Goal: Task Accomplishment & Management: Complete application form

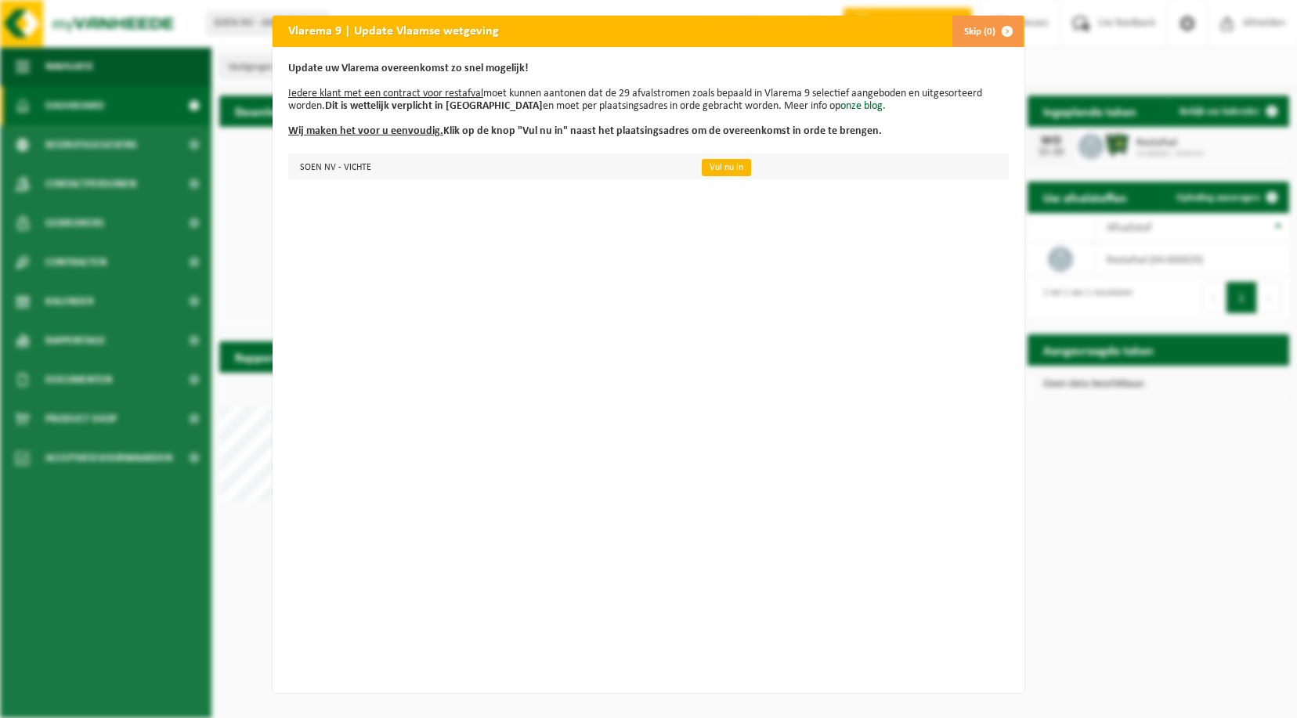
click at [721, 166] on link "Vul nu in" at bounding box center [726, 167] width 49 height 17
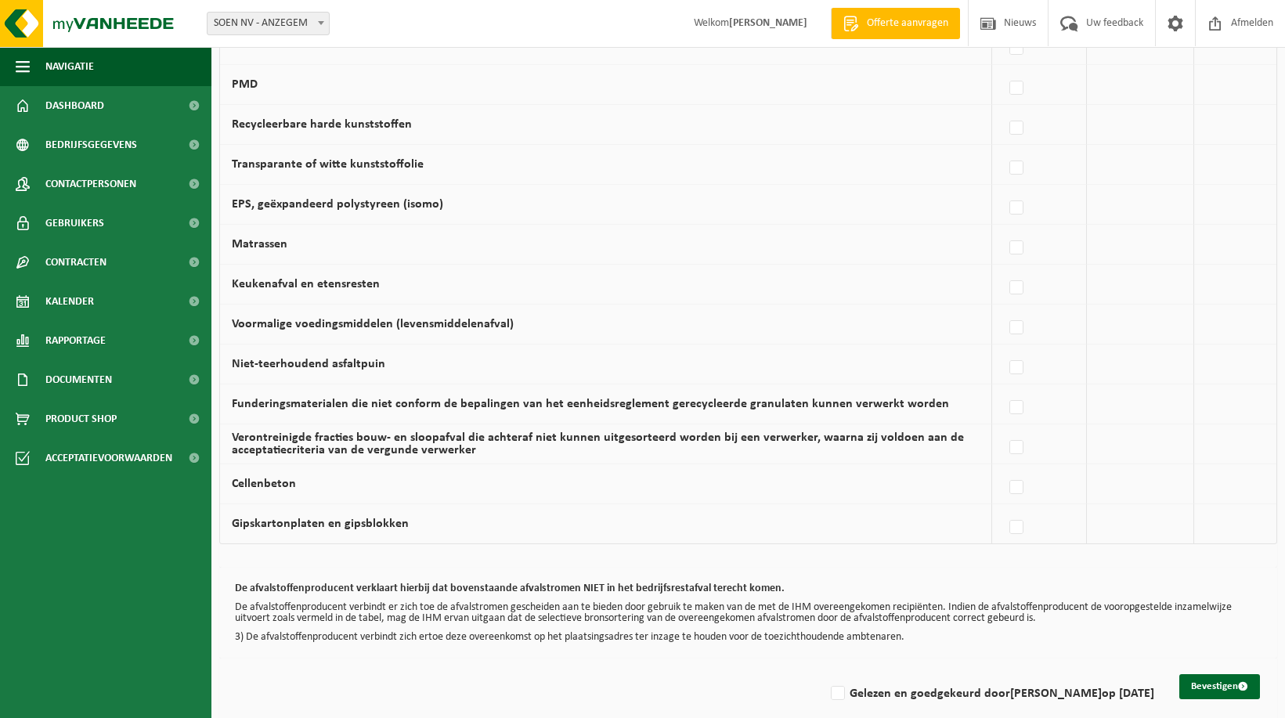
scroll to position [906, 0]
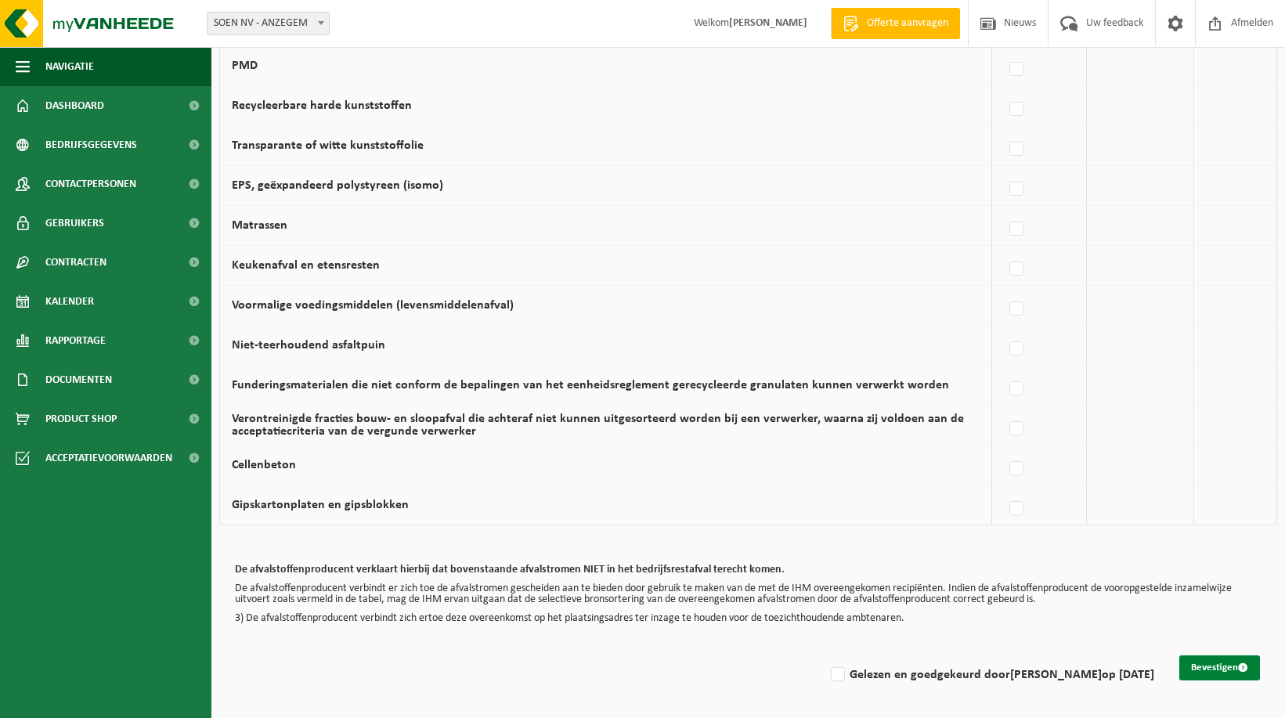
click at [1224, 664] on button "Bevestigen" at bounding box center [1220, 668] width 81 height 25
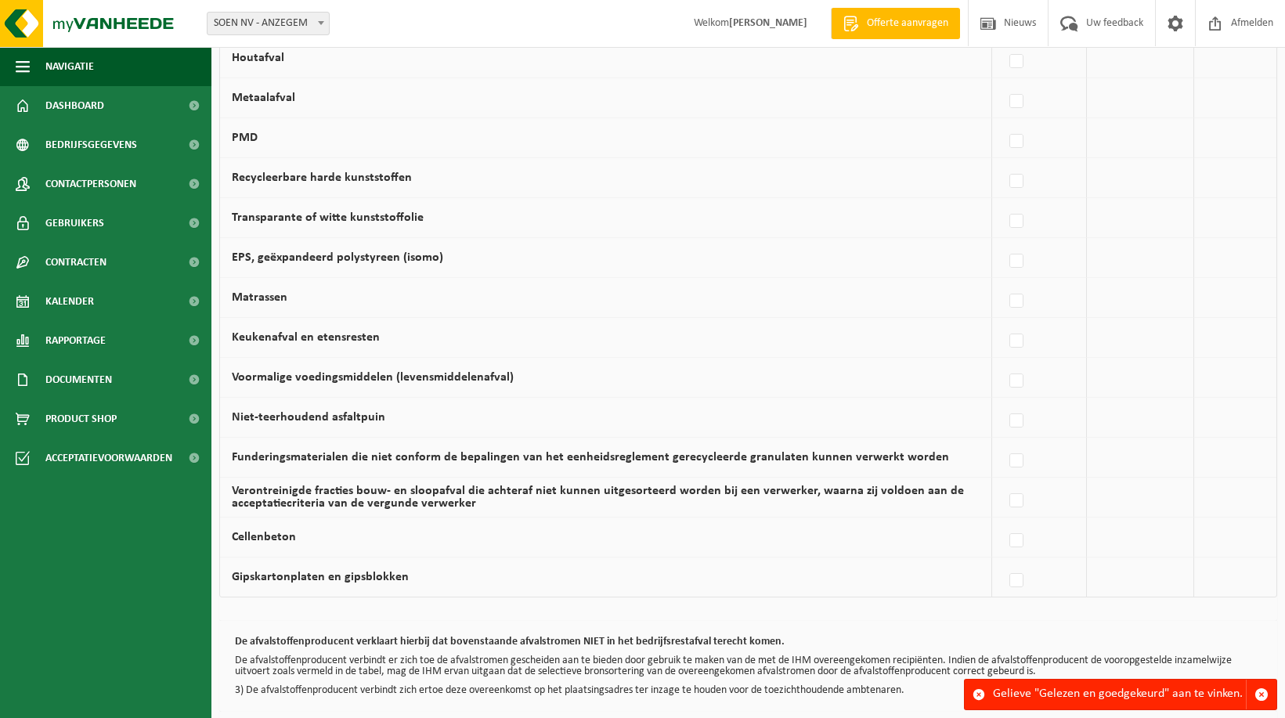
scroll to position [906, 0]
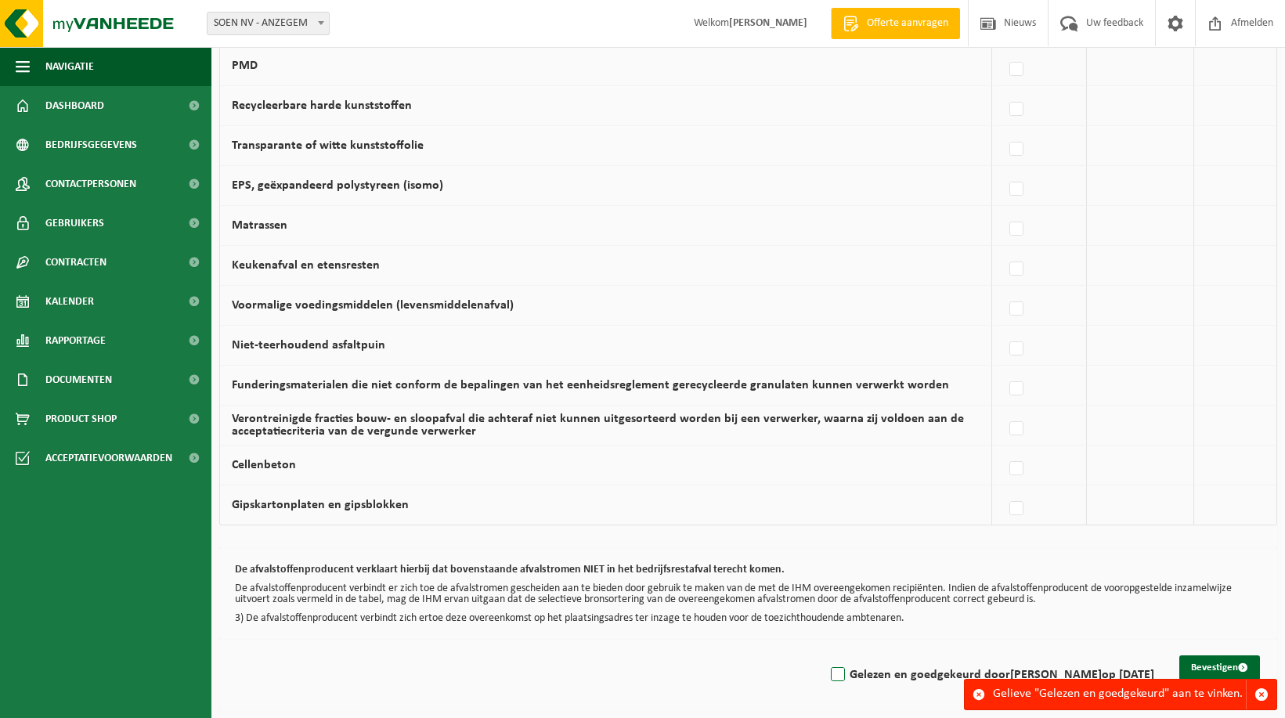
click at [845, 677] on label "Gelezen en goedgekeurd door GEERT SOEN op 25/09/25" at bounding box center [991, 674] width 327 height 23
click at [826, 656] on input "Gelezen en goedgekeurd door GEERT SOEN op 25/09/25" at bounding box center [825, 655] width 1 height 1
checkbox input "true"
click at [1213, 663] on button "Bevestigen" at bounding box center [1220, 668] width 81 height 25
